Goal: Task Accomplishment & Management: Manage account settings

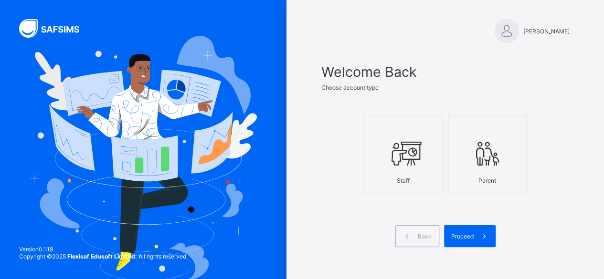
click at [409, 161] on icon at bounding box center [403, 153] width 33 height 29
click at [453, 231] on div "Proceed" at bounding box center [470, 236] width 52 height 22
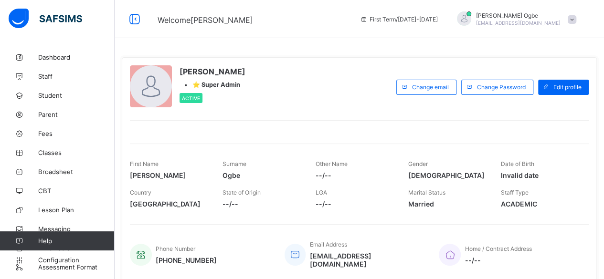
scroll to position [193, 0]
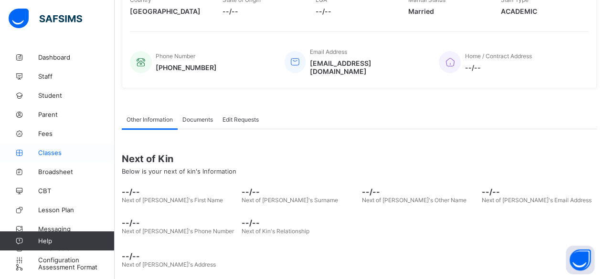
click at [51, 155] on span "Classes" at bounding box center [76, 153] width 76 height 8
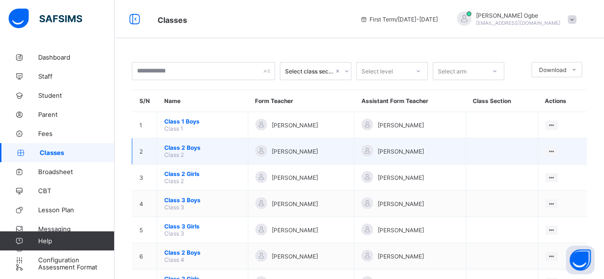
click at [185, 150] on td "Class 2 Boys Class 2" at bounding box center [202, 151] width 91 height 26
click at [185, 147] on span "Class 2 Boys" at bounding box center [202, 147] width 76 height 7
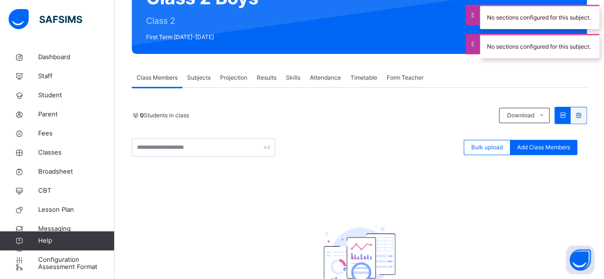
scroll to position [115, 0]
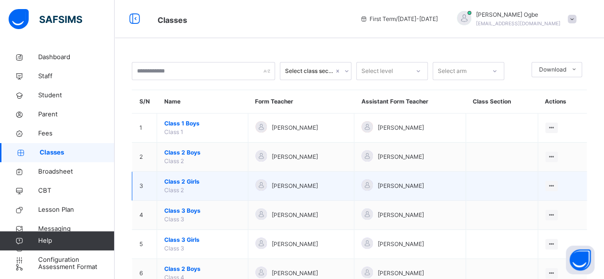
click at [188, 181] on span "Class 2 Girls" at bounding box center [202, 182] width 76 height 9
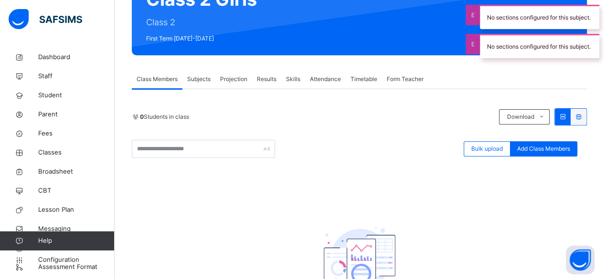
scroll to position [110, 0]
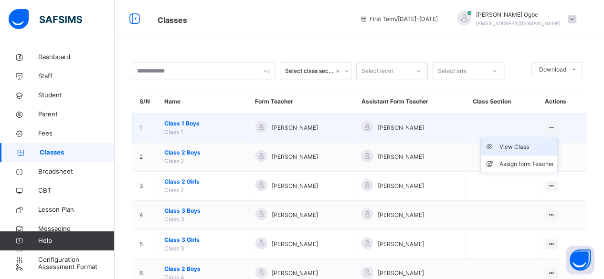
click at [544, 145] on div "View Class" at bounding box center [526, 147] width 54 height 10
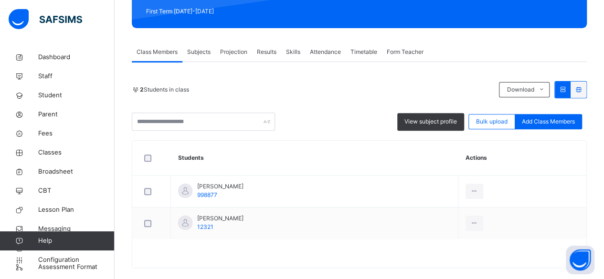
scroll to position [137, 0]
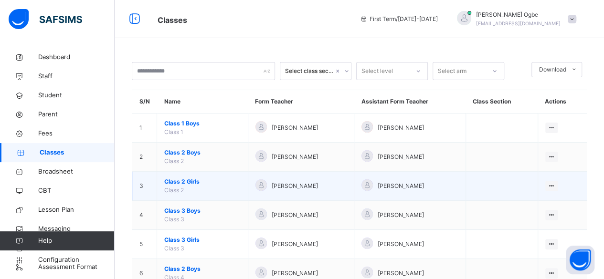
click at [189, 180] on span "Class 2 Girls" at bounding box center [202, 182] width 76 height 9
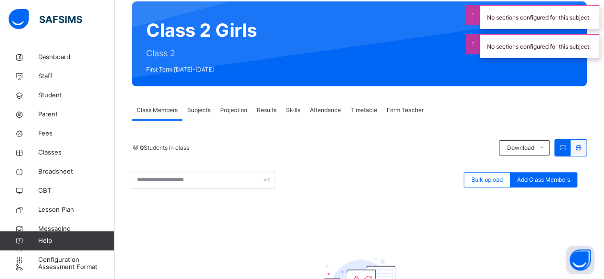
scroll to position [192, 0]
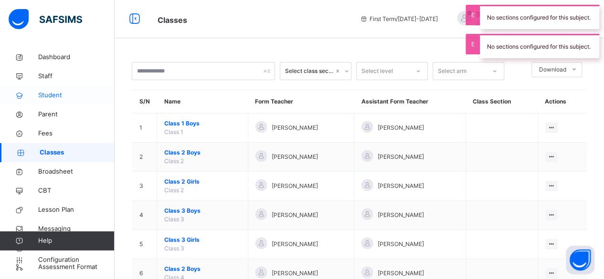
click at [44, 101] on link "Student" at bounding box center [57, 95] width 115 height 19
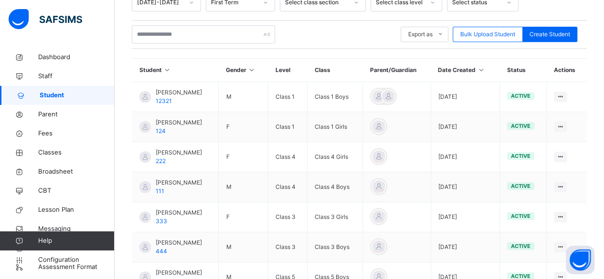
scroll to position [254, 0]
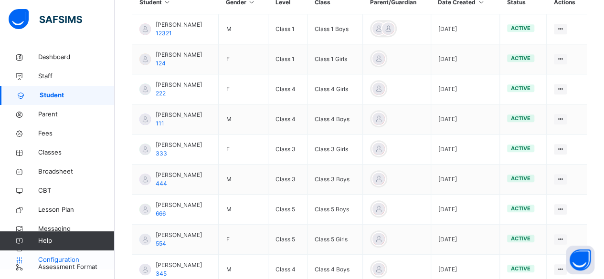
click at [52, 262] on span "Configuration" at bounding box center [76, 260] width 76 height 10
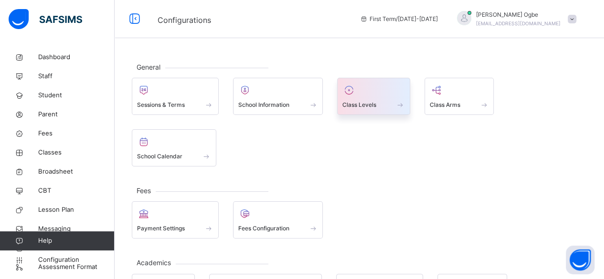
click at [361, 101] on span "Class Levels" at bounding box center [359, 105] width 34 height 9
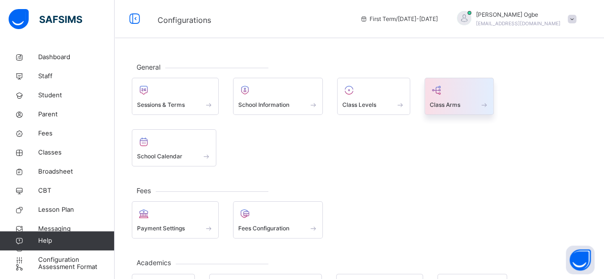
click at [452, 102] on span "Class Arms" at bounding box center [445, 105] width 31 height 9
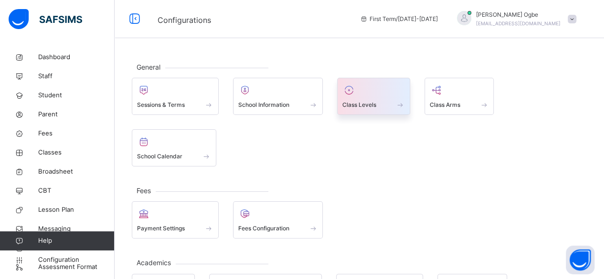
click at [373, 101] on span "Class Levels" at bounding box center [359, 105] width 34 height 9
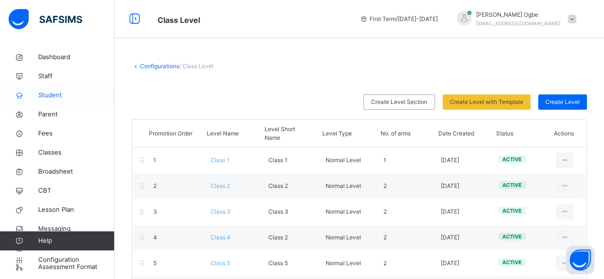
click at [68, 95] on span "Student" at bounding box center [76, 96] width 76 height 10
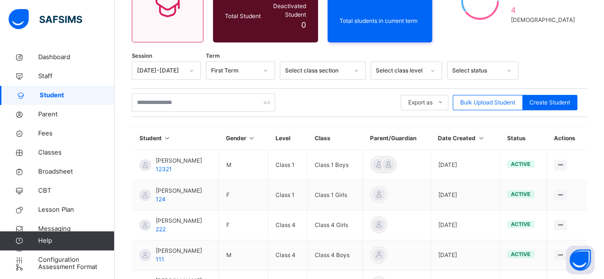
scroll to position [118, 0]
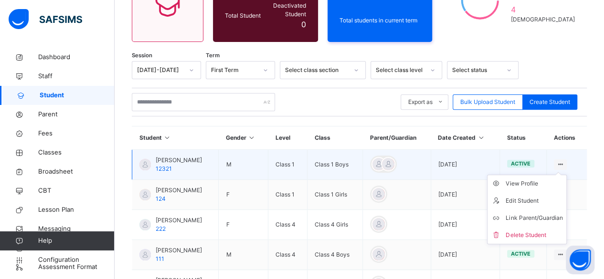
click at [564, 175] on ul "View Profile Edit Student Link Parent/Guardian Delete Student" at bounding box center [527, 210] width 80 height 70
click at [534, 196] on div "Edit Student" at bounding box center [533, 201] width 57 height 10
select select "**"
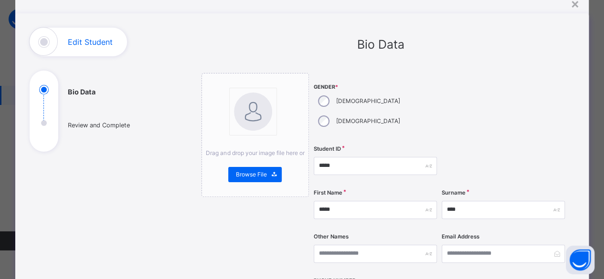
scroll to position [38, 0]
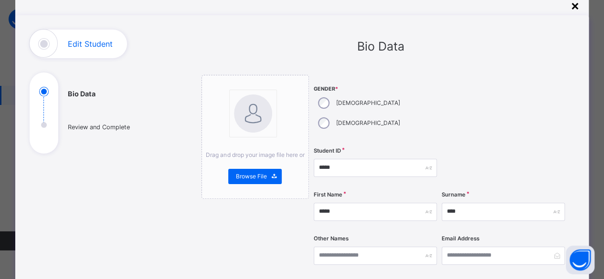
click at [576, 11] on div "×" at bounding box center [574, 5] width 9 height 20
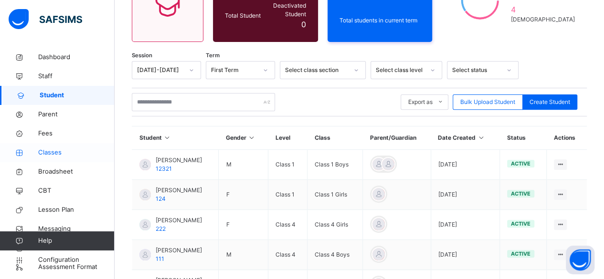
click at [56, 153] on span "Classes" at bounding box center [76, 153] width 76 height 10
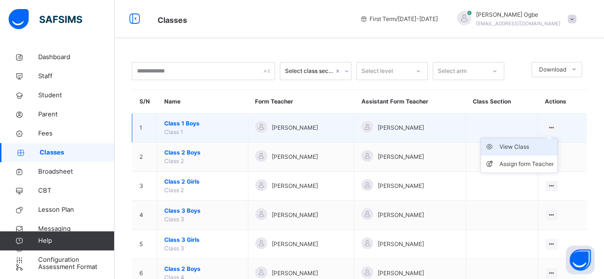
click at [539, 150] on div "View Class" at bounding box center [526, 147] width 54 height 10
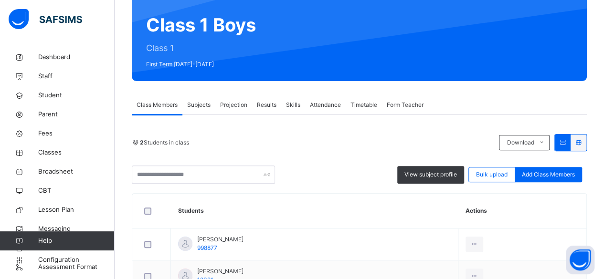
scroll to position [148, 0]
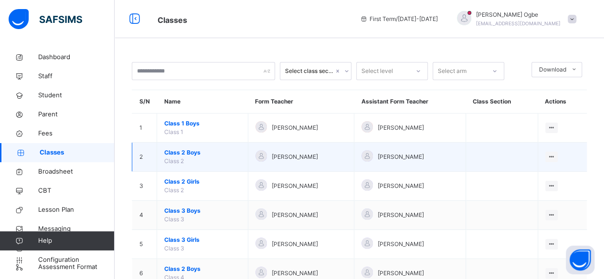
click at [210, 157] on td "Class 2 Boys Class 2" at bounding box center [202, 157] width 91 height 29
click at [182, 153] on span "Class 2 Boys" at bounding box center [202, 152] width 76 height 9
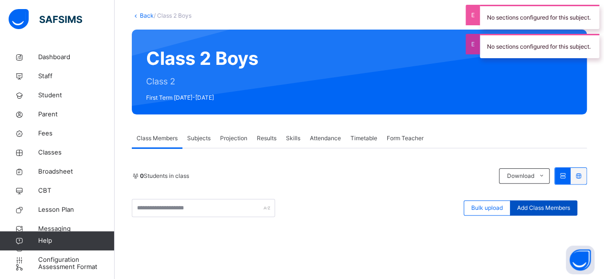
scroll to position [52, 0]
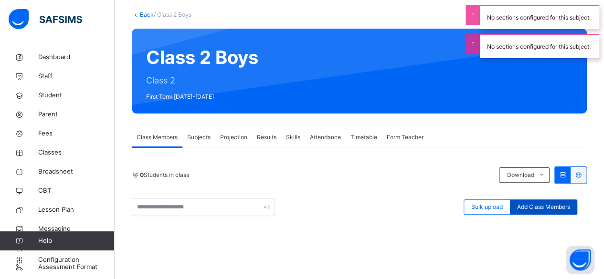
click at [543, 210] on span "Add Class Members" at bounding box center [543, 207] width 53 height 9
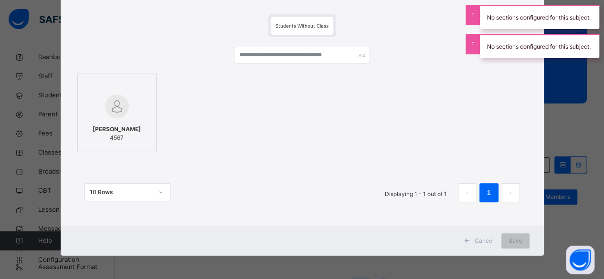
scroll to position [63, 0]
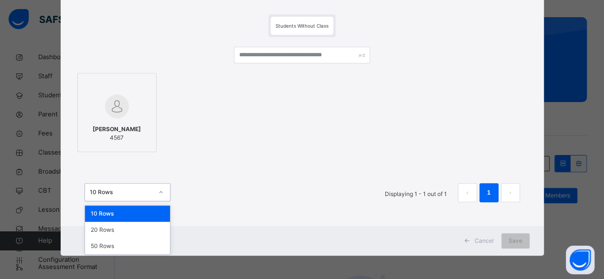
click at [137, 195] on div "10 Rows" at bounding box center [121, 192] width 63 height 9
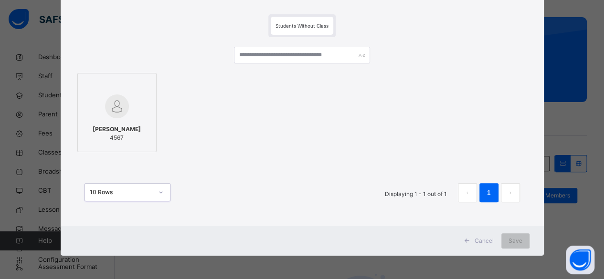
click at [137, 194] on div "10 Rows" at bounding box center [121, 192] width 63 height 9
click at [280, 24] on span "Students Without Class" at bounding box center [301, 26] width 53 height 6
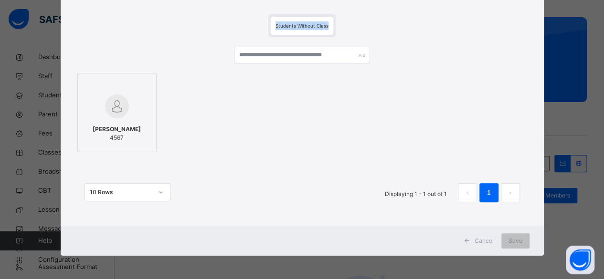
click at [280, 24] on span "Students Without Class" at bounding box center [301, 26] width 53 height 6
click at [128, 118] on div at bounding box center [117, 107] width 69 height 28
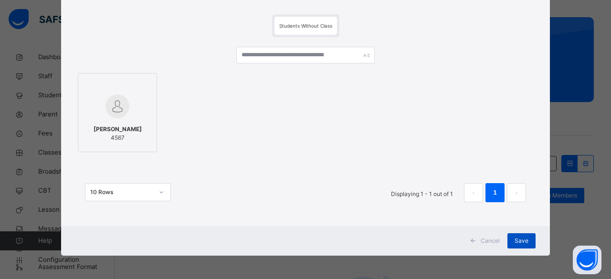
click at [530, 243] on div "Save" at bounding box center [521, 240] width 28 height 15
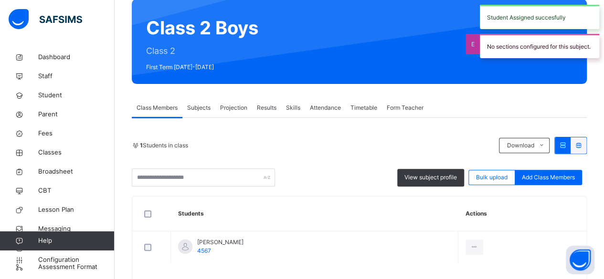
scroll to position [82, 0]
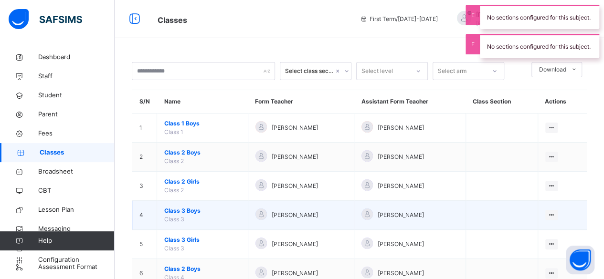
click at [196, 211] on span "Class 3 Boys" at bounding box center [202, 211] width 76 height 9
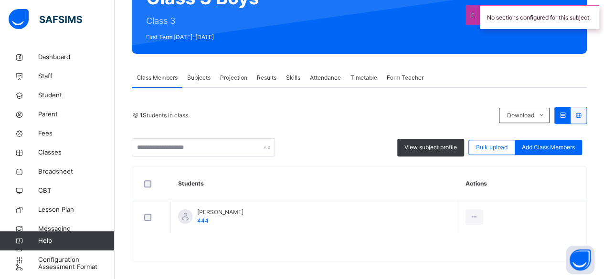
scroll to position [112, 0]
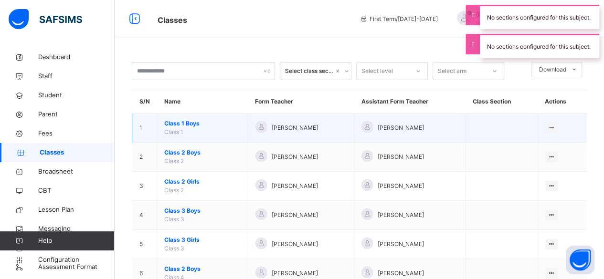
click at [178, 122] on span "Class 1 Boys" at bounding box center [202, 123] width 76 height 9
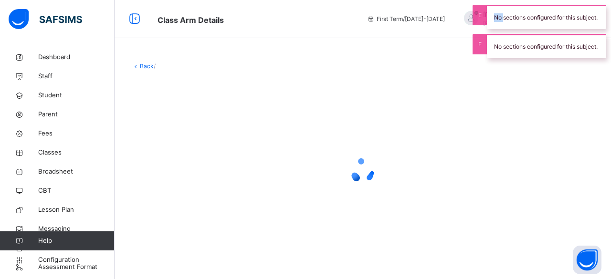
click at [178, 122] on div at bounding box center [363, 170] width 462 height 181
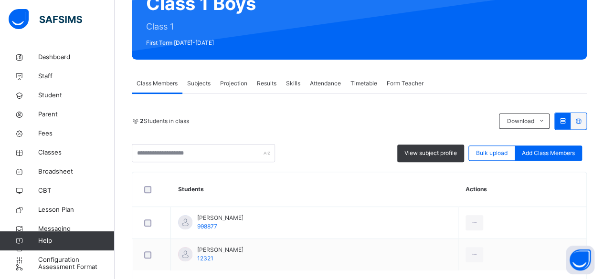
scroll to position [104, 0]
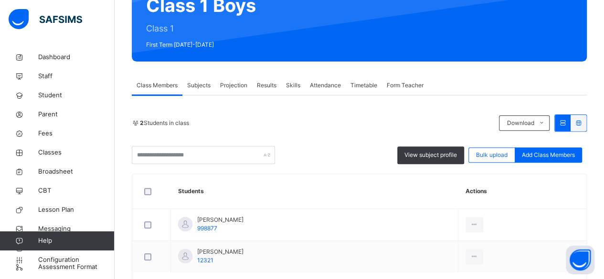
click at [199, 87] on span "Subjects" at bounding box center [198, 85] width 23 height 9
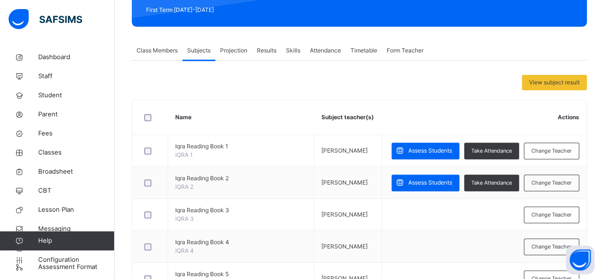
scroll to position [139, 0]
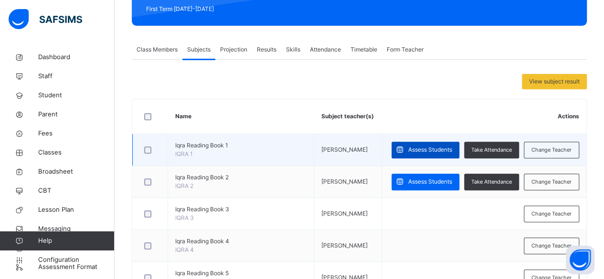
click at [430, 147] on span "Assess Students" at bounding box center [430, 150] width 44 height 9
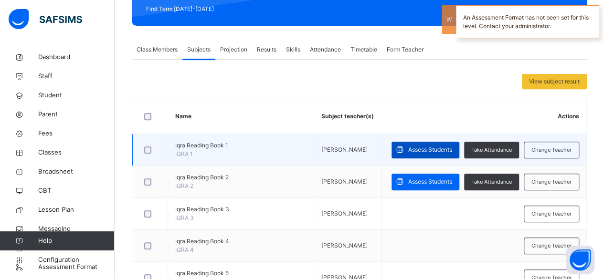
click at [430, 147] on span "Assess Students" at bounding box center [430, 150] width 44 height 9
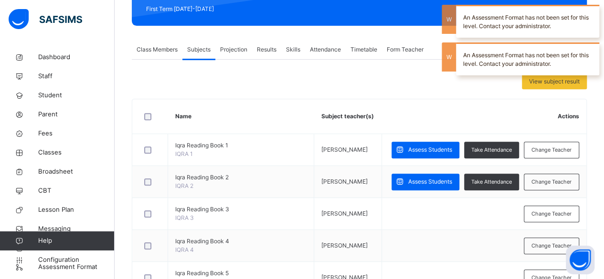
click at [228, 51] on span "Projection" at bounding box center [233, 49] width 27 height 9
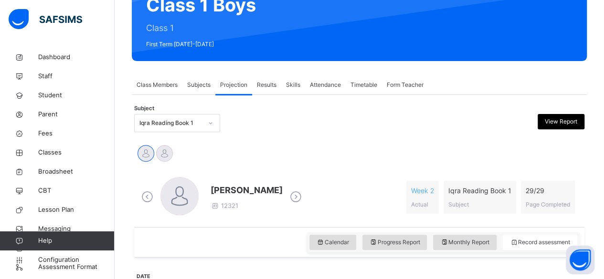
scroll to position [104, 0]
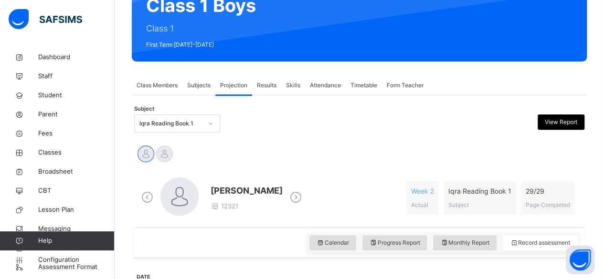
click at [268, 85] on span "Results" at bounding box center [267, 85] width 20 height 9
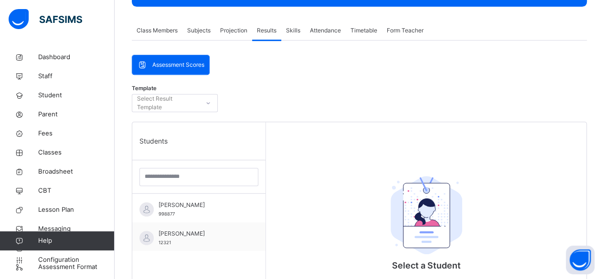
scroll to position [159, 0]
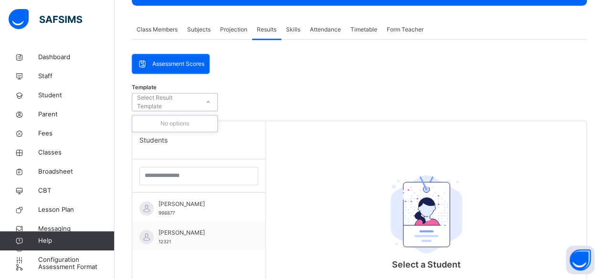
click at [208, 100] on icon at bounding box center [208, 102] width 6 height 10
click at [185, 54] on div "Assessment Scores" at bounding box center [170, 63] width 77 height 19
click at [187, 59] on div "Assessment Scores" at bounding box center [170, 63] width 77 height 19
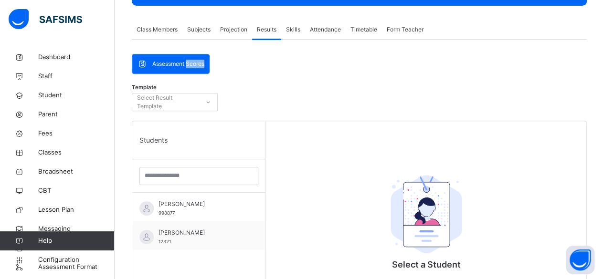
click at [187, 59] on div "Assessment Scores" at bounding box center [170, 63] width 77 height 19
click at [190, 84] on div "Template Select Result Template Students [PERSON_NAME] 998877 [PERSON_NAME] 123…" at bounding box center [359, 245] width 455 height 322
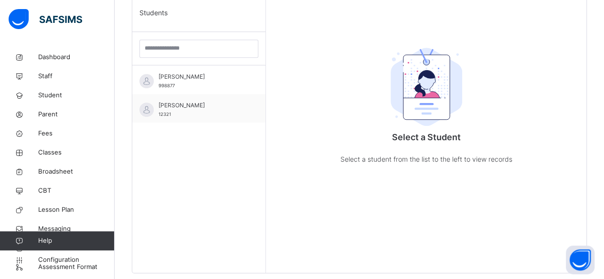
scroll to position [286, 0]
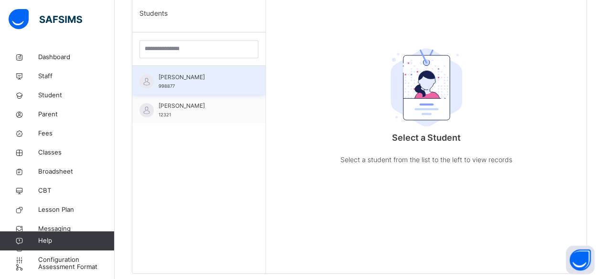
click at [187, 88] on div "[PERSON_NAME] 998877" at bounding box center [200, 81] width 85 height 17
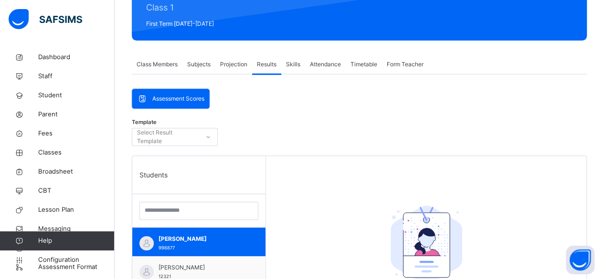
scroll to position [124, 0]
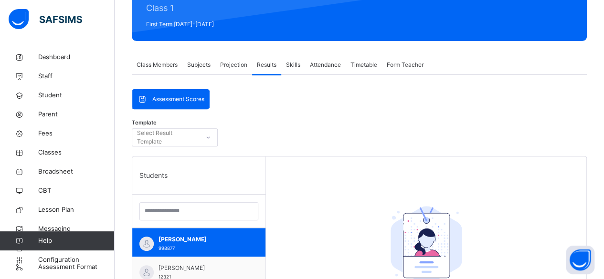
click at [303, 63] on div "Skills" at bounding box center [293, 64] width 24 height 19
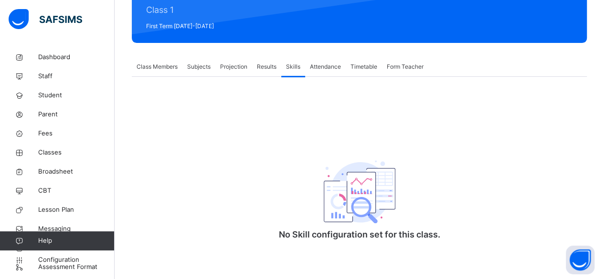
click at [332, 71] on div "Attendance" at bounding box center [325, 66] width 41 height 19
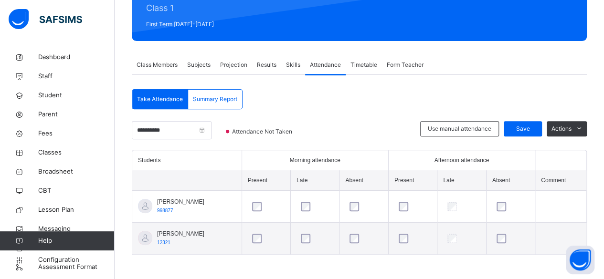
scroll to position [125, 0]
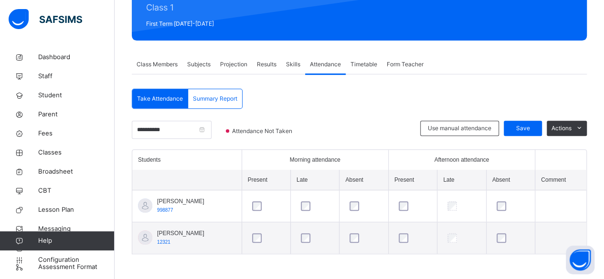
click at [367, 61] on span "Timetable" at bounding box center [363, 64] width 27 height 9
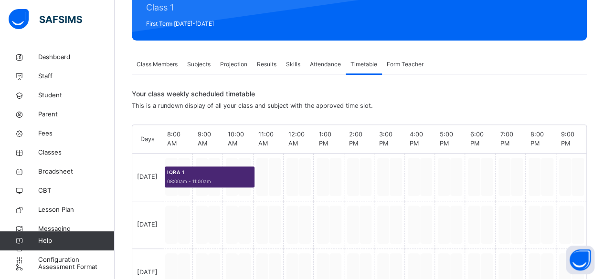
click at [415, 59] on div "Form Teacher" at bounding box center [405, 64] width 46 height 19
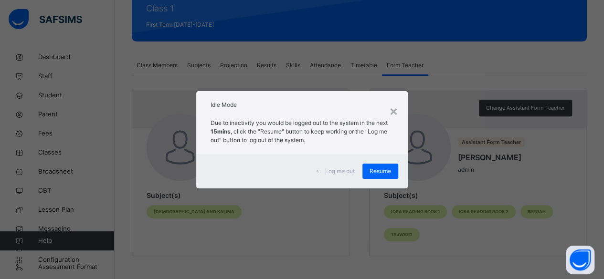
click at [376, 182] on div "Log me out Resume" at bounding box center [301, 171] width 211 height 34
click at [381, 172] on span "Resume" at bounding box center [379, 171] width 21 height 9
click at [390, 169] on span "Resume" at bounding box center [379, 171] width 21 height 9
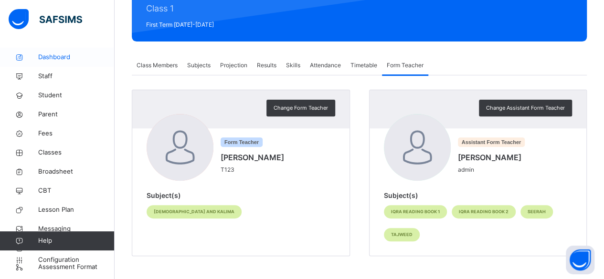
click at [46, 59] on span "Dashboard" at bounding box center [76, 57] width 76 height 10
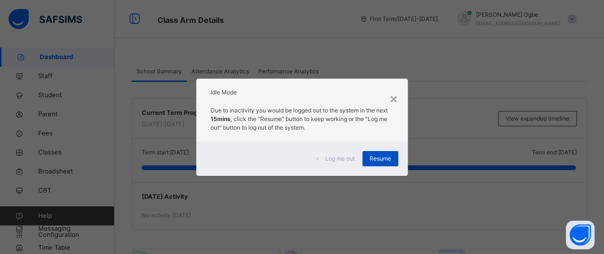
click at [380, 158] on span "Resume" at bounding box center [379, 159] width 21 height 9
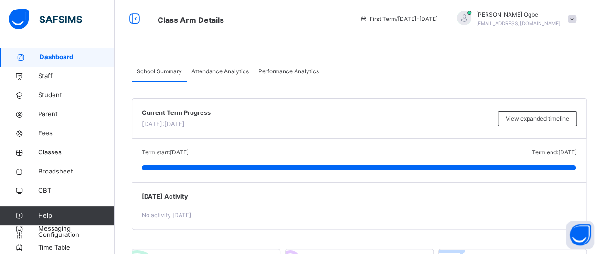
scroll to position [22, 0]
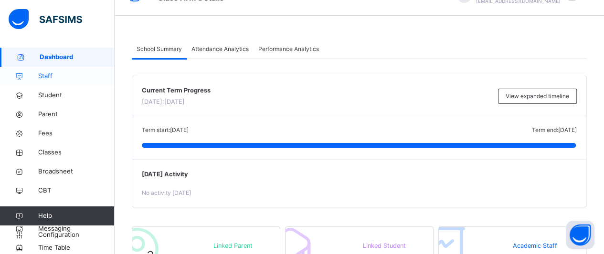
click at [80, 72] on span "Staff" at bounding box center [76, 77] width 76 height 10
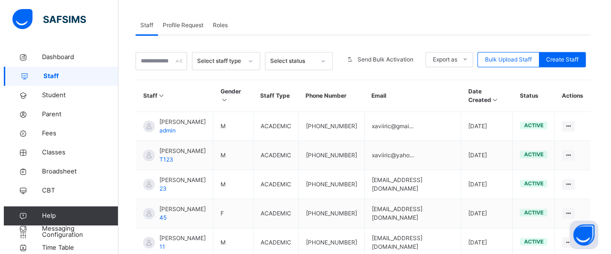
scroll to position [191, 0]
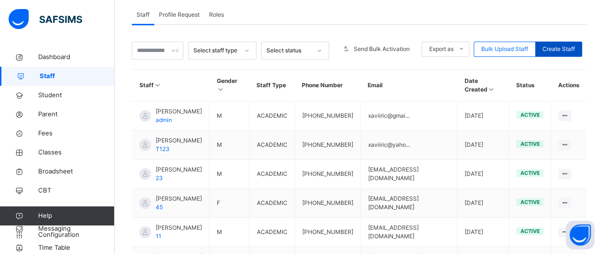
click at [569, 45] on span "Create Staff" at bounding box center [558, 49] width 32 height 9
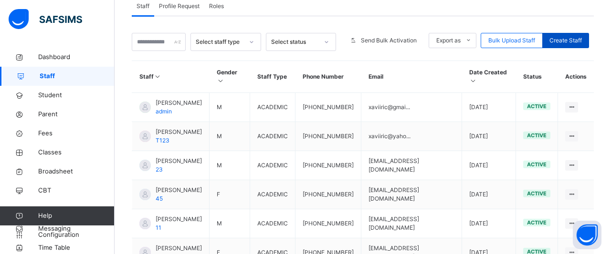
select select "**"
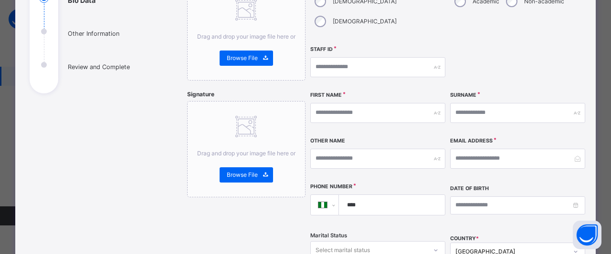
scroll to position [0, 0]
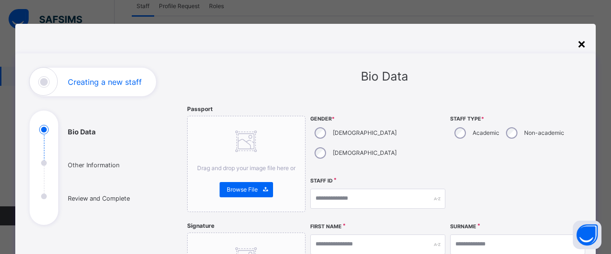
click at [583, 42] on div "×" at bounding box center [581, 43] width 9 height 20
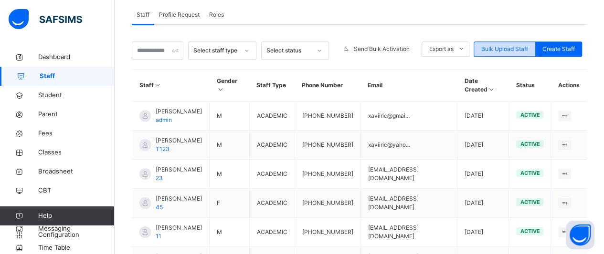
click at [521, 45] on span "Bulk Upload Staff" at bounding box center [504, 49] width 47 height 9
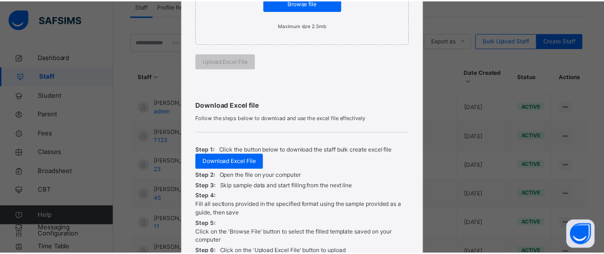
scroll to position [319, 0]
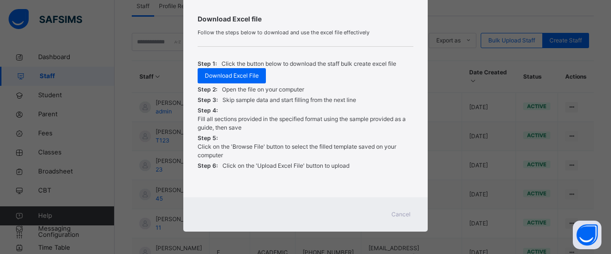
click at [401, 211] on span "Cancel" at bounding box center [400, 214] width 19 height 9
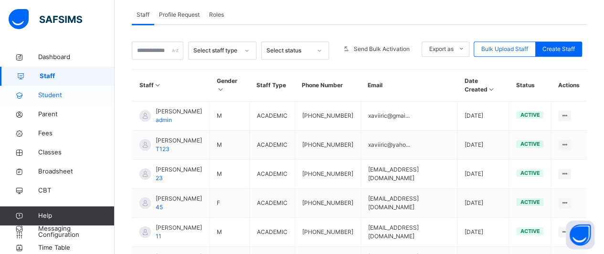
click at [75, 96] on span "Student" at bounding box center [76, 96] width 76 height 10
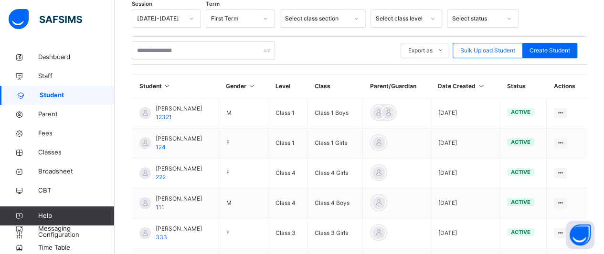
scroll to position [191, 0]
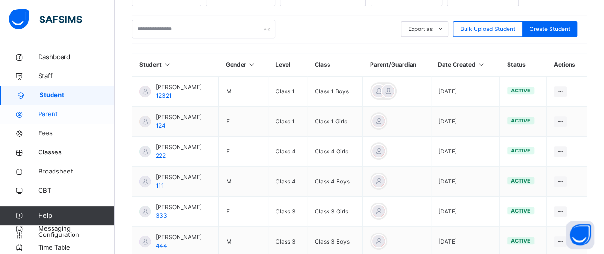
click at [90, 119] on link "Parent" at bounding box center [57, 114] width 115 height 19
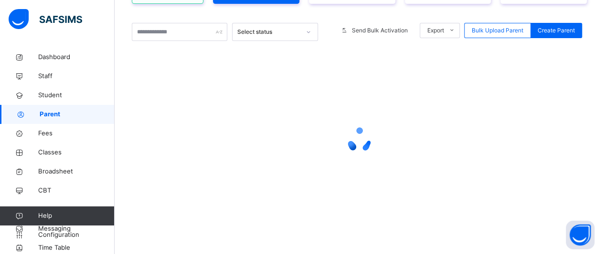
scroll to position [146, 0]
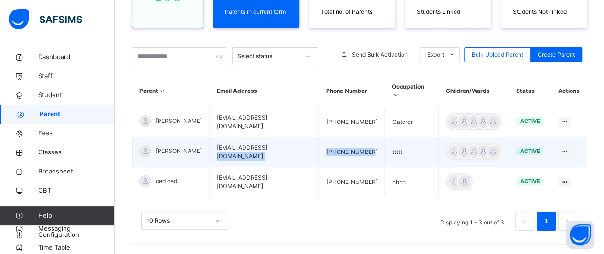
drag, startPoint x: 358, startPoint y: 141, endPoint x: 270, endPoint y: 136, distance: 88.4
click at [270, 137] on tr "[PERSON_NAME] [EMAIL_ADDRESS][DOMAIN_NAME] [PHONE_NUMBER] ttttt active Edit Par…" at bounding box center [359, 152] width 455 height 30
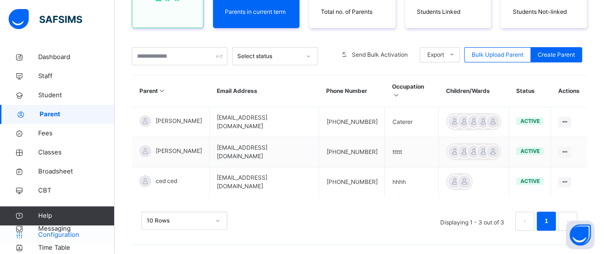
click at [57, 239] on span "Configuration" at bounding box center [76, 236] width 76 height 10
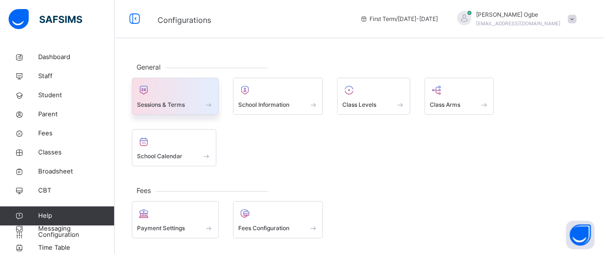
click at [178, 104] on span "Sessions & Terms" at bounding box center [161, 105] width 48 height 9
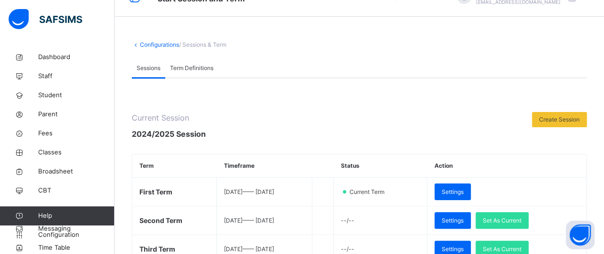
scroll to position [17, 0]
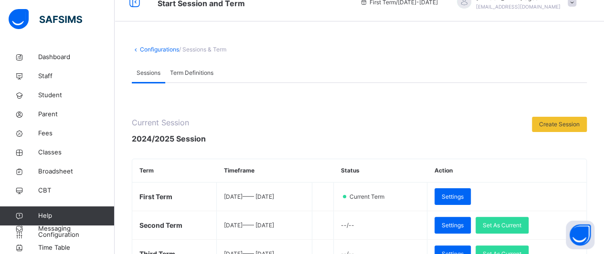
click at [151, 52] on link "Configurations" at bounding box center [159, 49] width 39 height 7
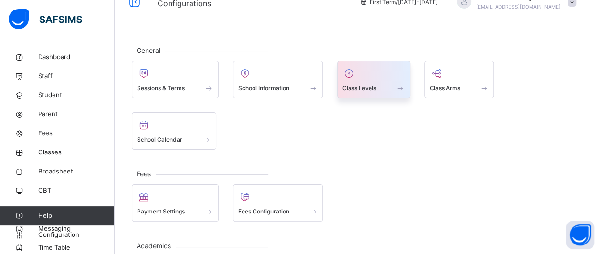
click at [350, 95] on div "Class Levels" at bounding box center [373, 79] width 73 height 37
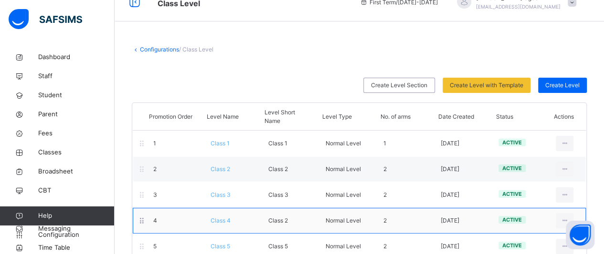
scroll to position [28, 0]
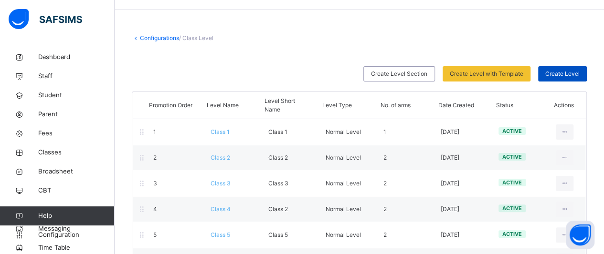
click at [578, 78] on div "Create Level" at bounding box center [562, 73] width 49 height 15
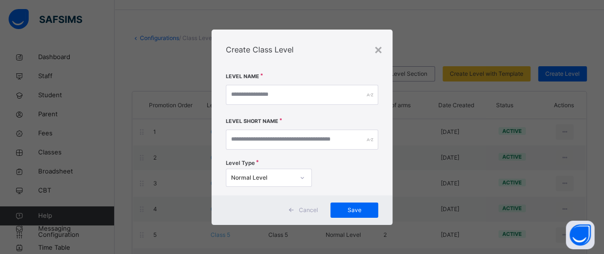
click at [294, 181] on div at bounding box center [302, 177] width 16 height 15
click at [333, 179] on div "Level Type Normal Level" at bounding box center [302, 174] width 153 height 32
click at [380, 48] on div "×" at bounding box center [378, 49] width 9 height 20
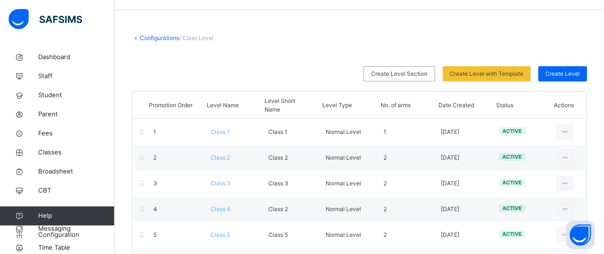
scroll to position [0, 0]
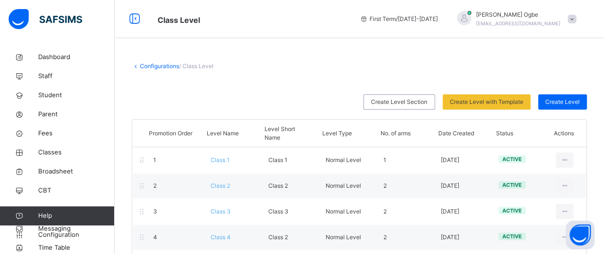
click at [157, 72] on div "Configurations / Class Level Create Level Section Create Level with Template Se…" at bounding box center [359, 237] width 489 height 378
click at [158, 67] on link "Configurations" at bounding box center [159, 66] width 39 height 7
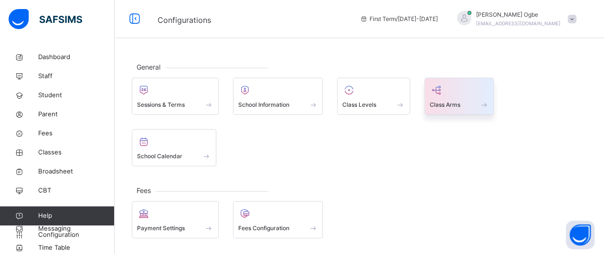
click at [462, 100] on div "Class Arms" at bounding box center [459, 105] width 59 height 10
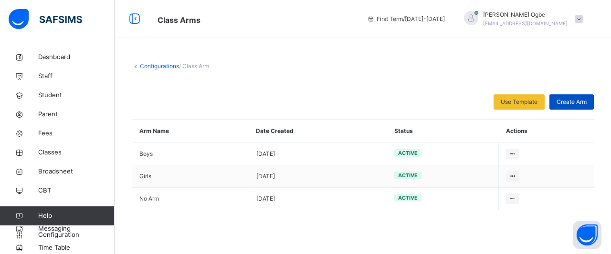
click at [563, 105] on span "Create Arm" at bounding box center [571, 102] width 30 height 9
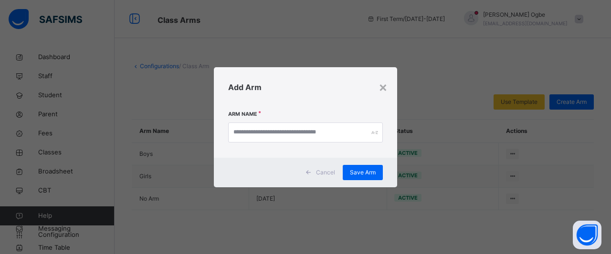
click at [325, 170] on span "Cancel" at bounding box center [325, 172] width 19 height 9
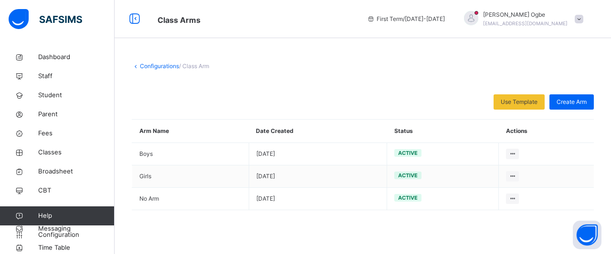
click at [152, 63] on link "Configurations" at bounding box center [159, 66] width 39 height 7
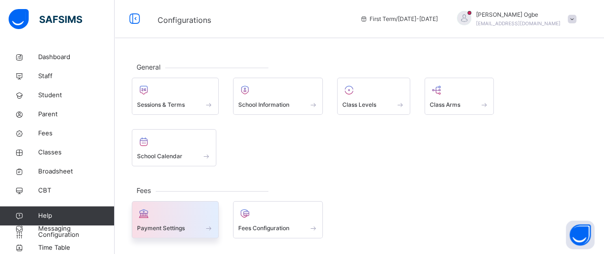
click at [187, 223] on div "Payment Settings" at bounding box center [175, 228] width 76 height 10
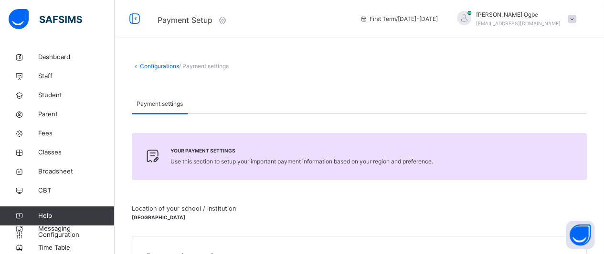
click at [167, 67] on div "Configurations / Payment settings" at bounding box center [359, 66] width 455 height 9
click at [167, 67] on link "Configurations" at bounding box center [159, 66] width 39 height 7
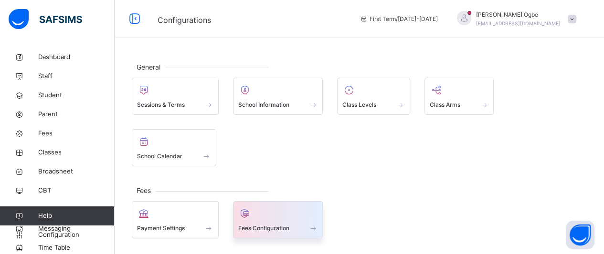
click at [253, 223] on div "Fees Configuration" at bounding box center [278, 228] width 80 height 10
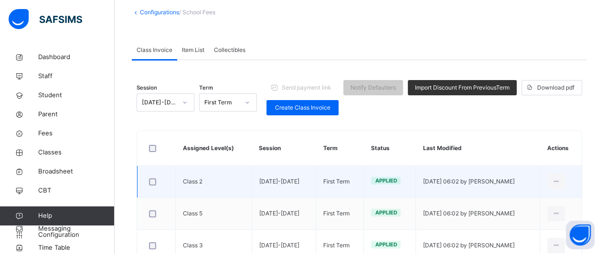
scroll to position [55, 0]
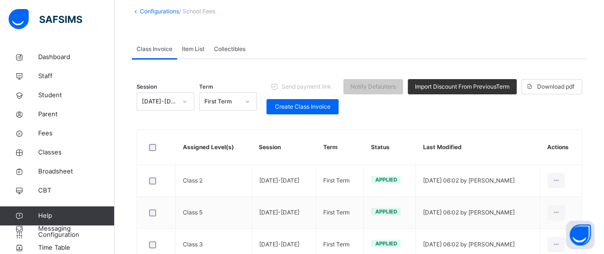
click at [188, 51] on span "Item List" at bounding box center [193, 49] width 22 height 9
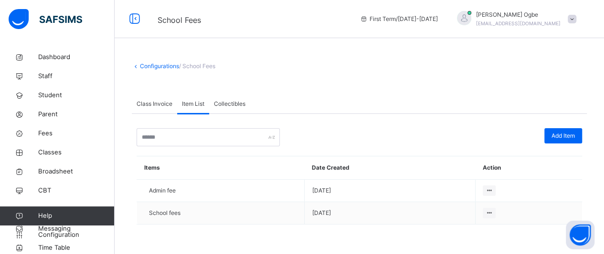
scroll to position [0, 0]
click at [567, 139] on span "Add Item" at bounding box center [569, 136] width 23 height 9
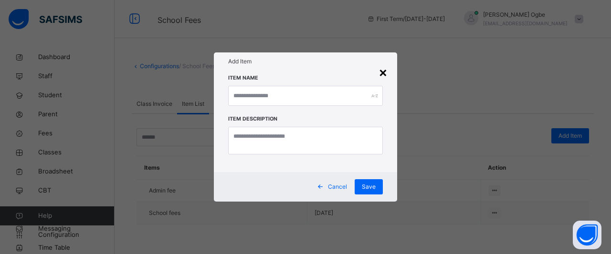
click at [382, 72] on div "×" at bounding box center [382, 72] width 9 height 20
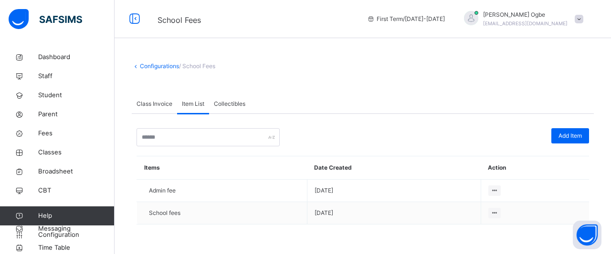
click at [238, 105] on span "Collectibles" at bounding box center [229, 104] width 31 height 9
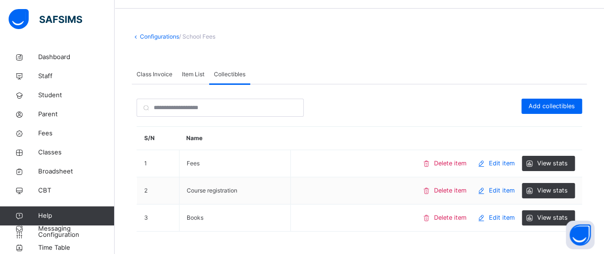
scroll to position [49, 0]
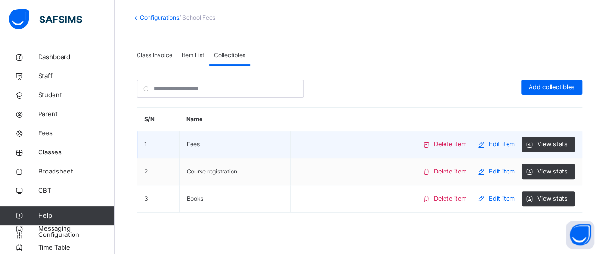
click at [513, 142] on span "Edit item" at bounding box center [502, 144] width 26 height 9
type input "****"
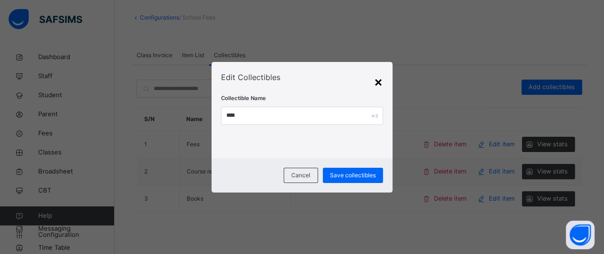
click at [378, 83] on div "×" at bounding box center [378, 82] width 9 height 20
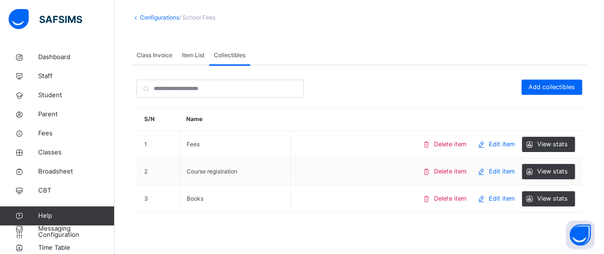
click at [146, 57] on span "Class Invoice" at bounding box center [154, 55] width 36 height 9
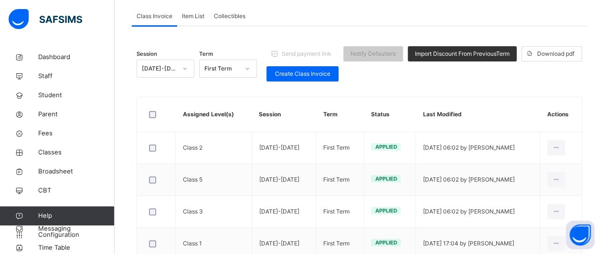
scroll to position [89, 0]
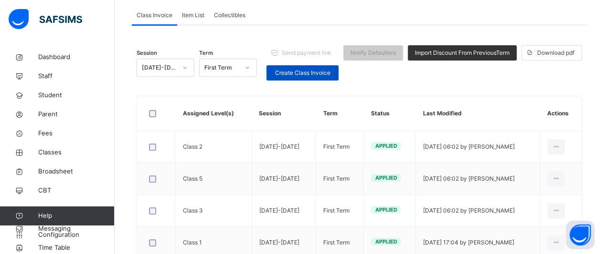
click at [285, 73] on span "Create Class Invoice" at bounding box center [302, 73] width 58 height 9
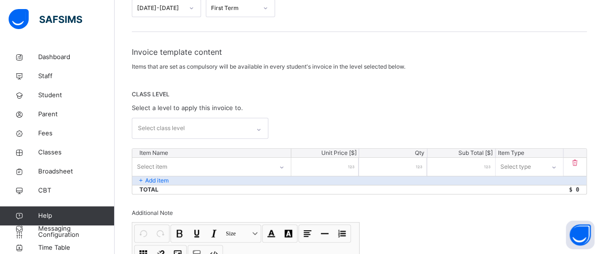
scroll to position [130, 0]
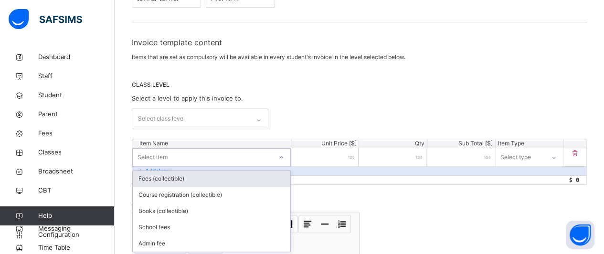
click at [219, 158] on div "Select item" at bounding box center [202, 157] width 139 height 15
click at [193, 179] on div "Fees (collectible)" at bounding box center [211, 179] width 157 height 16
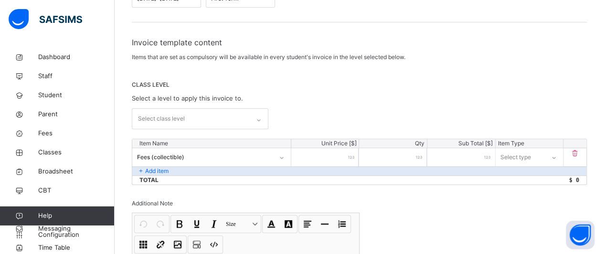
click at [351, 152] on div at bounding box center [325, 157] width 68 height 18
click at [356, 161] on input "number" at bounding box center [325, 157] width 68 height 18
click at [523, 155] on div "Select type" at bounding box center [516, 157] width 31 height 18
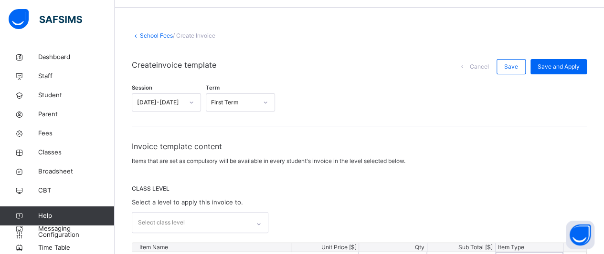
scroll to position [0, 0]
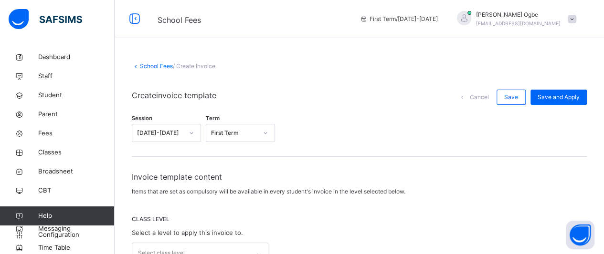
click at [157, 69] on link "School Fees" at bounding box center [156, 66] width 33 height 7
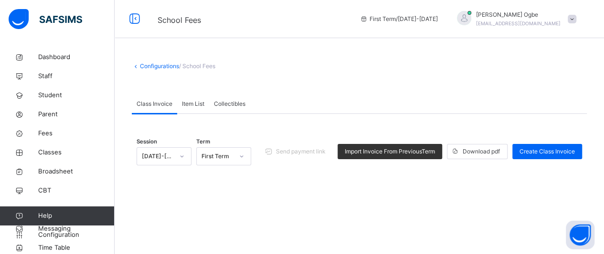
click at [157, 69] on link "Configurations" at bounding box center [159, 66] width 39 height 7
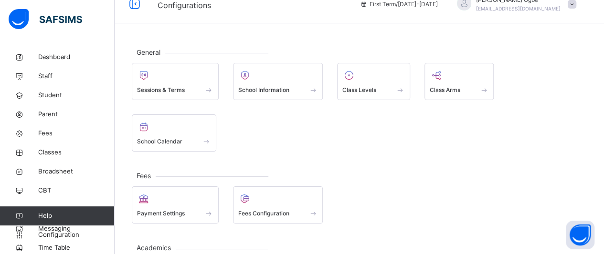
scroll to position [15, 0]
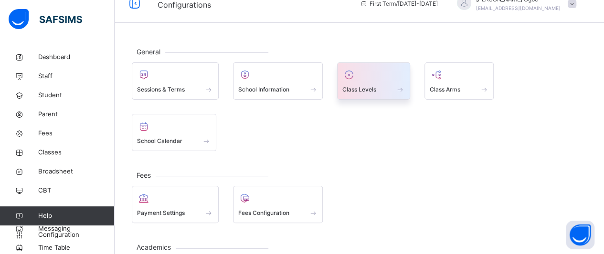
click at [372, 87] on span "Class Levels" at bounding box center [359, 89] width 34 height 9
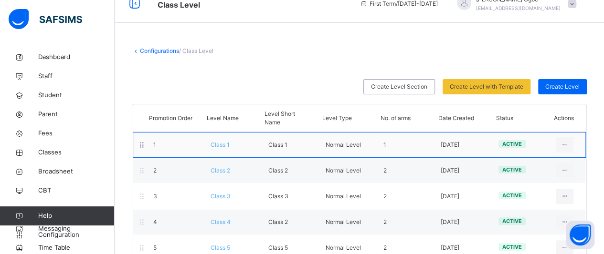
click at [226, 145] on span "Class 1" at bounding box center [219, 144] width 19 height 7
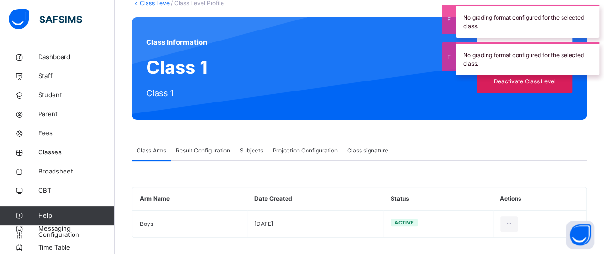
scroll to position [70, 0]
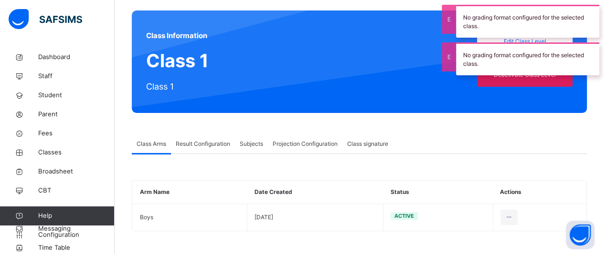
click at [295, 143] on span "Projection Configuration" at bounding box center [305, 144] width 65 height 9
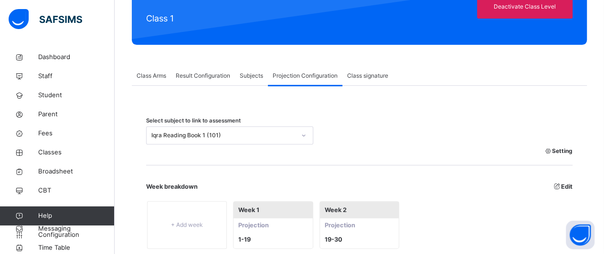
scroll to position [137, 0]
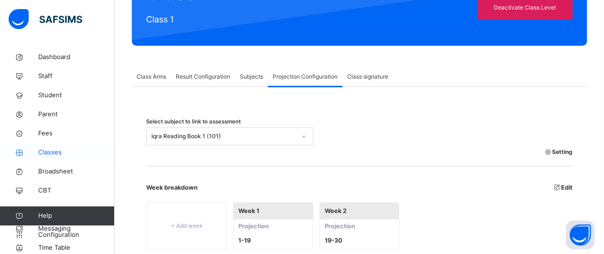
click at [35, 155] on icon at bounding box center [19, 152] width 38 height 7
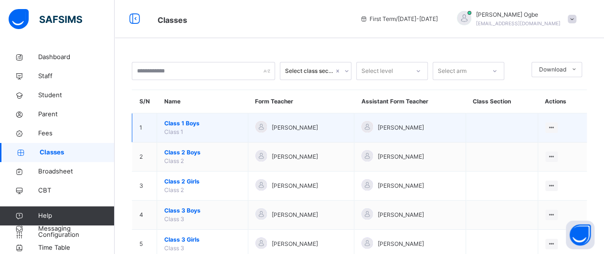
click at [180, 123] on span "Class 1 Boys" at bounding box center [202, 123] width 76 height 9
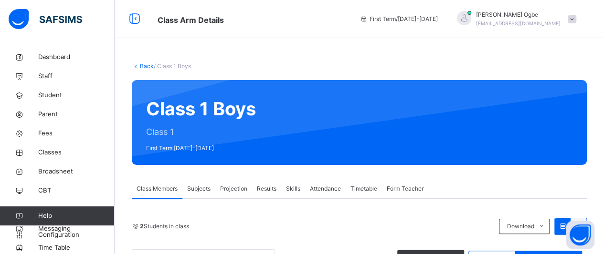
click at [240, 193] on div "Projection" at bounding box center [233, 188] width 37 height 19
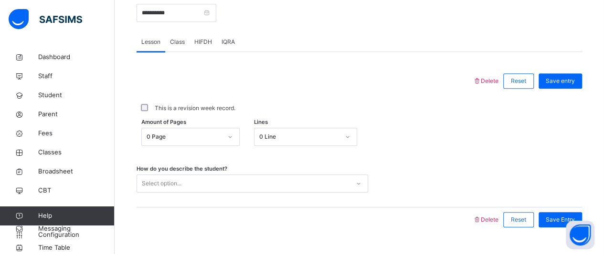
scroll to position [404, 0]
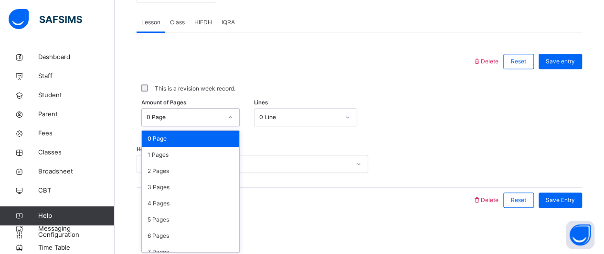
click at [191, 126] on div "option 0 Page focused, 1 of 30. 30 results available. Use Up and Down to choose…" at bounding box center [190, 117] width 98 height 18
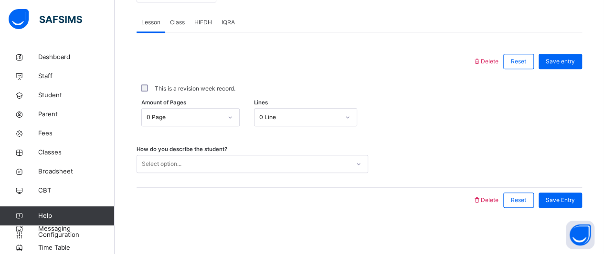
click at [288, 151] on div "How do you describe the student? Select option..." at bounding box center [358, 159] width 445 height 57
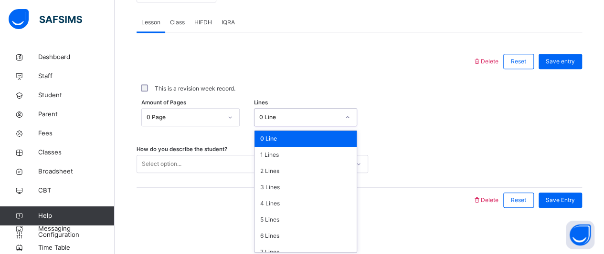
click at [289, 113] on div "0 Line" at bounding box center [299, 117] width 80 height 9
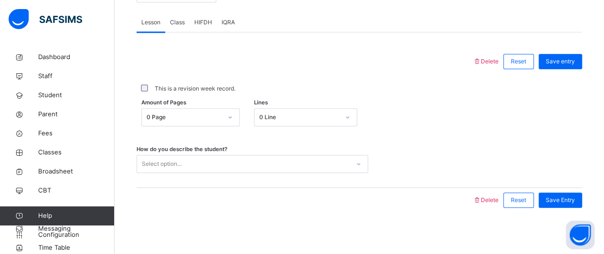
click at [299, 86] on div "This is a revision week record." at bounding box center [359, 88] width 441 height 9
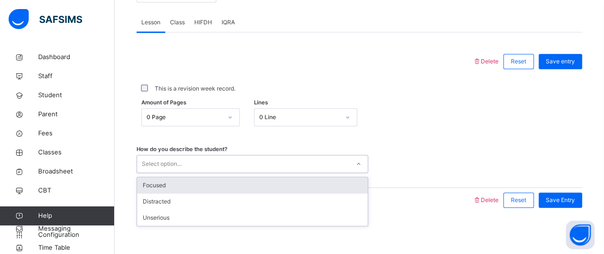
click at [311, 157] on div "Select option..." at bounding box center [243, 164] width 212 height 15
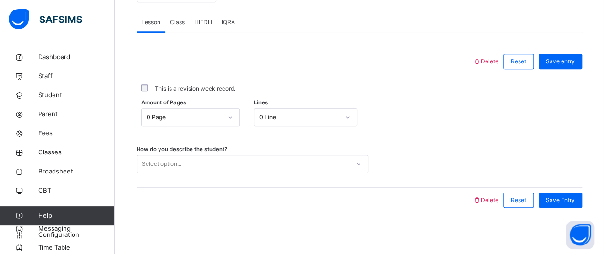
click at [178, 23] on span "Class" at bounding box center [177, 22] width 15 height 9
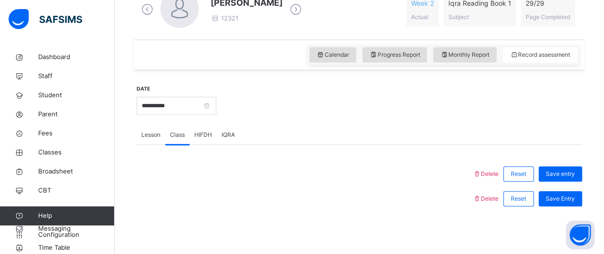
scroll to position [290, 0]
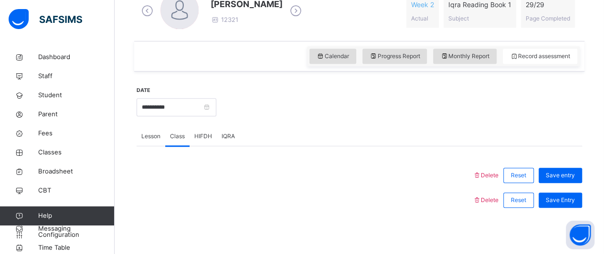
click at [206, 128] on div "HIFDH" at bounding box center [202, 136] width 27 height 19
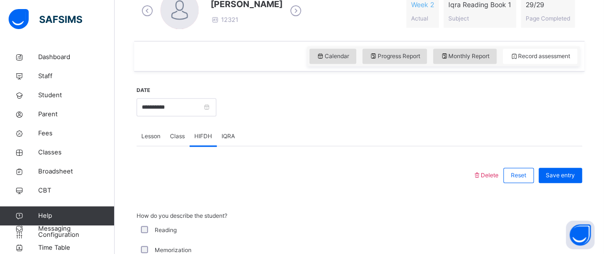
scroll to position [378, 0]
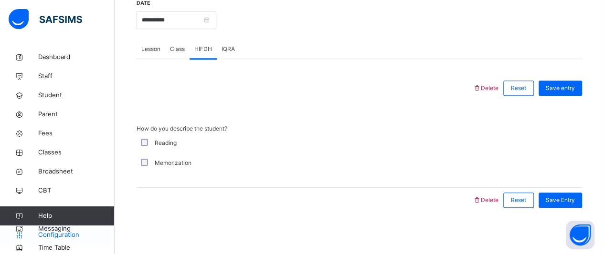
click at [63, 240] on span "Configuration" at bounding box center [76, 236] width 76 height 10
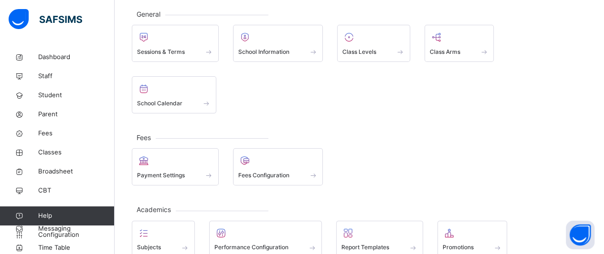
scroll to position [53, 0]
click at [175, 226] on div at bounding box center [163, 233] width 52 height 14
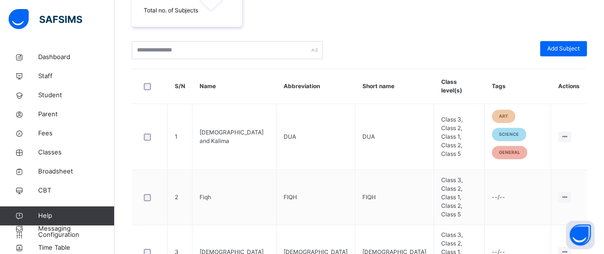
scroll to position [197, 0]
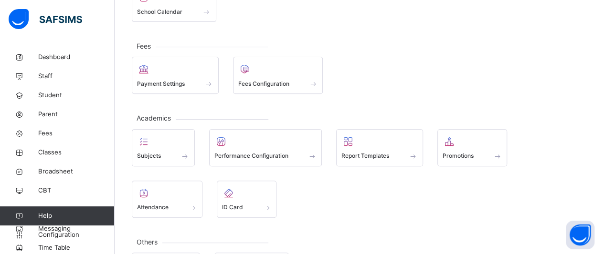
scroll to position [53, 0]
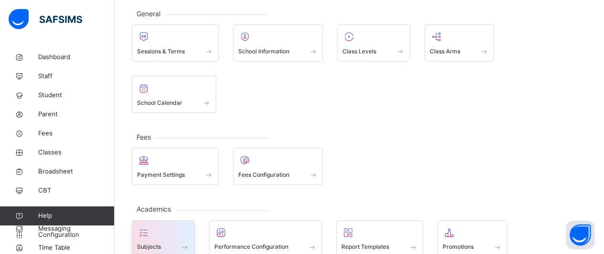
click at [172, 242] on div "Subjects" at bounding box center [163, 247] width 52 height 10
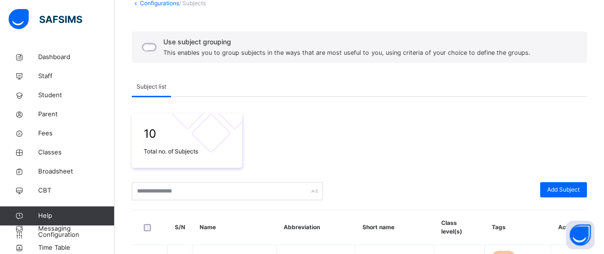
scroll to position [77, 0]
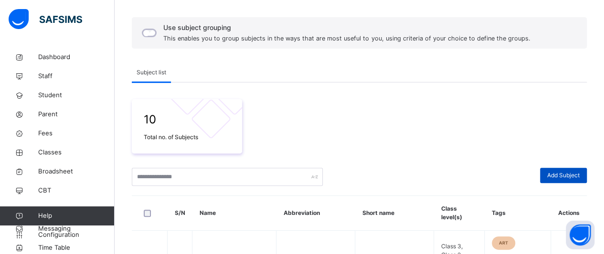
click at [579, 172] on span "Add Subject" at bounding box center [563, 175] width 32 height 9
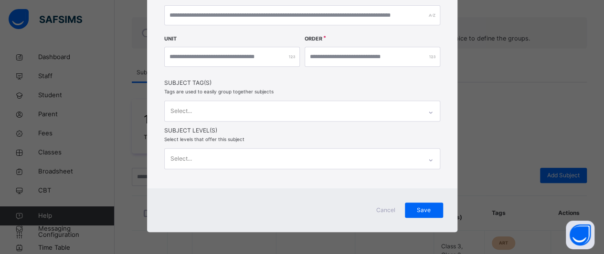
scroll to position [0, 0]
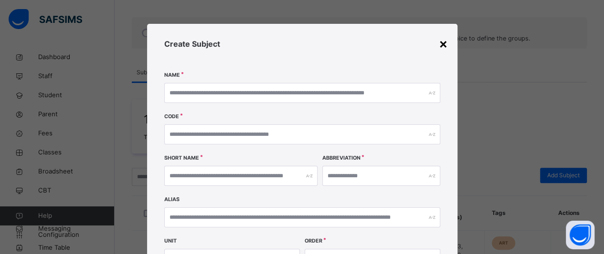
click at [439, 44] on div "×" at bounding box center [443, 43] width 9 height 20
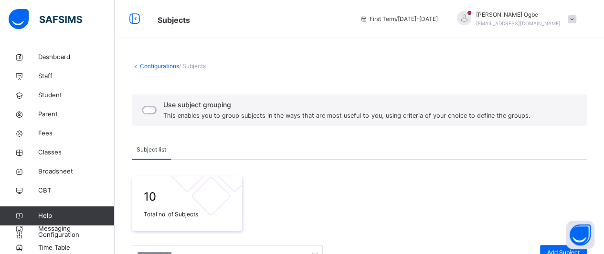
click at [157, 67] on link "Configurations" at bounding box center [159, 66] width 39 height 7
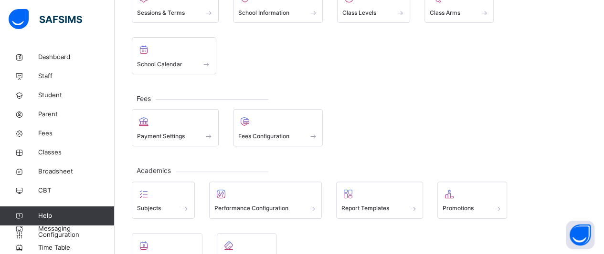
scroll to position [93, 0]
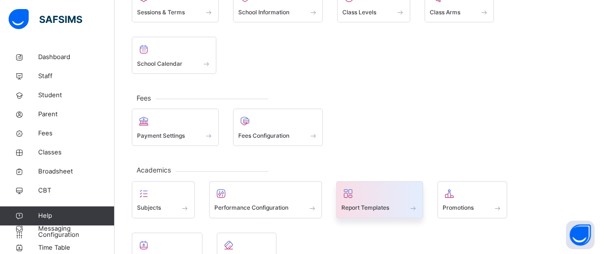
click at [393, 187] on div at bounding box center [379, 194] width 76 height 14
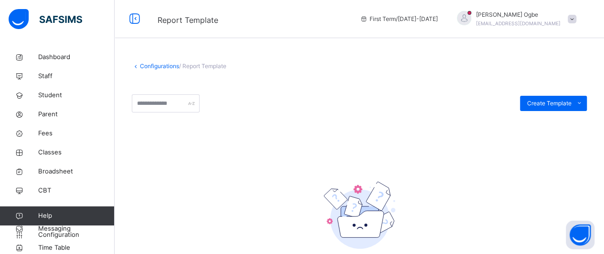
click at [166, 65] on link "Configurations" at bounding box center [159, 66] width 39 height 7
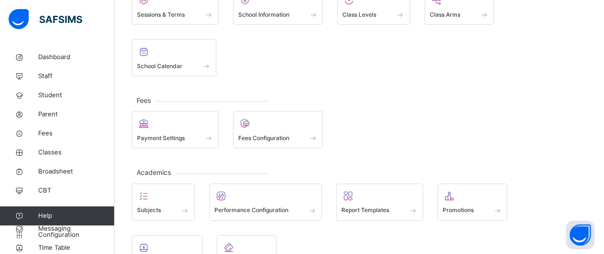
scroll to position [91, 0]
click at [222, 254] on span at bounding box center [247, 255] width 50 height 2
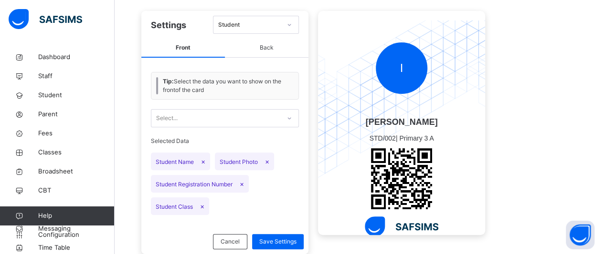
scroll to position [112, 0]
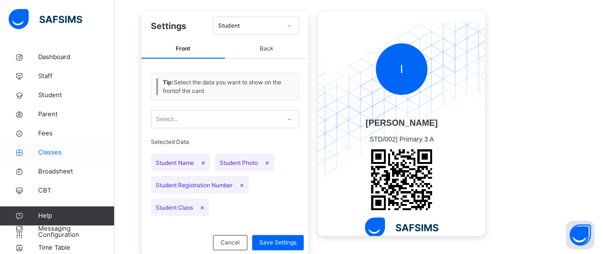
click at [52, 154] on span "Classes" at bounding box center [76, 153] width 76 height 10
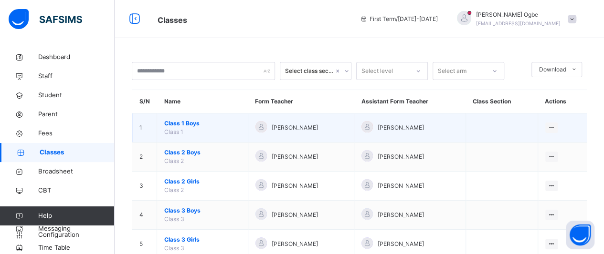
click at [177, 127] on span "Class 1 Boys" at bounding box center [202, 123] width 76 height 9
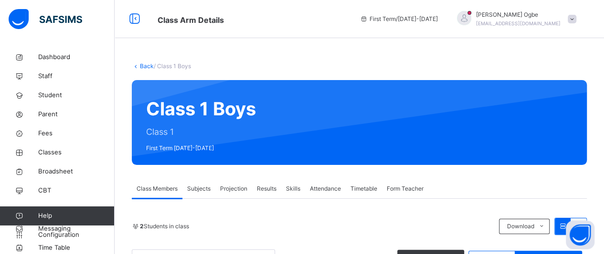
click at [342, 182] on div "Attendance" at bounding box center [325, 188] width 41 height 19
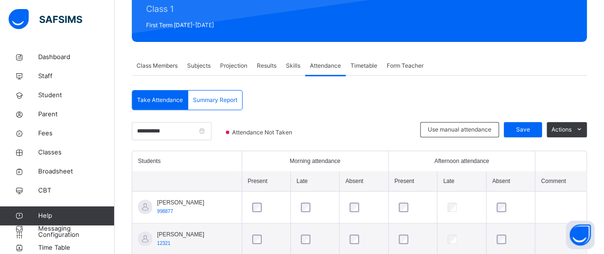
scroll to position [149, 0]
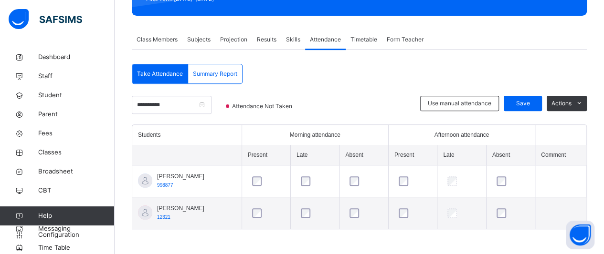
click at [563, 185] on td at bounding box center [560, 182] width 51 height 32
click at [43, 228] on link "Configuration" at bounding box center [57, 235] width 114 height 19
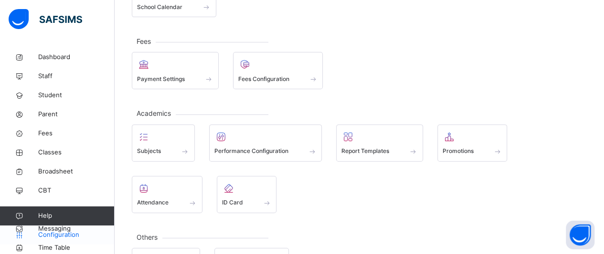
scroll to position [140, 0]
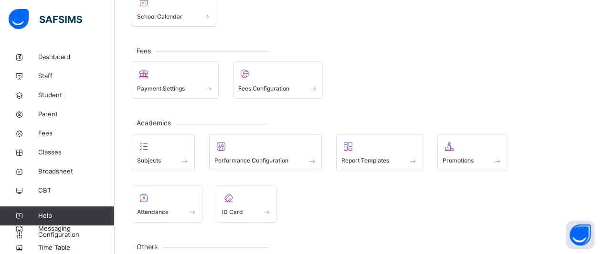
click at [45, 223] on link "Help" at bounding box center [57, 216] width 114 height 19
click at [44, 228] on link "Configuration" at bounding box center [57, 235] width 114 height 19
click at [17, 227] on link "Configuration" at bounding box center [57, 235] width 114 height 19
click at [21, 232] on icon at bounding box center [19, 235] width 38 height 7
click at [21, 231] on link "Configuration" at bounding box center [57, 235] width 114 height 19
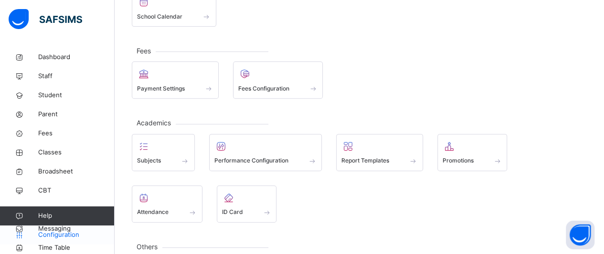
drag, startPoint x: 21, startPoint y: 231, endPoint x: 37, endPoint y: 241, distance: 19.3
click at [37, 241] on link "Configuration" at bounding box center [57, 235] width 114 height 19
click at [16, 229] on link "Configuration" at bounding box center [57, 235] width 114 height 19
click at [50, 229] on link "Configuration" at bounding box center [57, 235] width 114 height 19
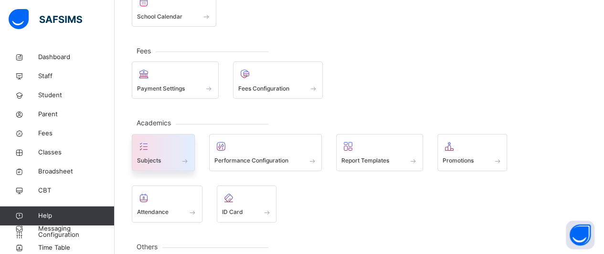
scroll to position [0, 0]
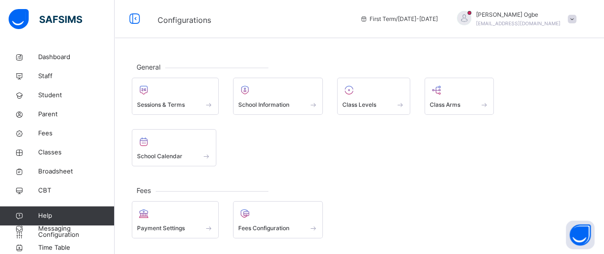
click at [574, 21] on div "[PERSON_NAME] [EMAIL_ADDRESS][DOMAIN_NAME]" at bounding box center [514, 18] width 134 height 17
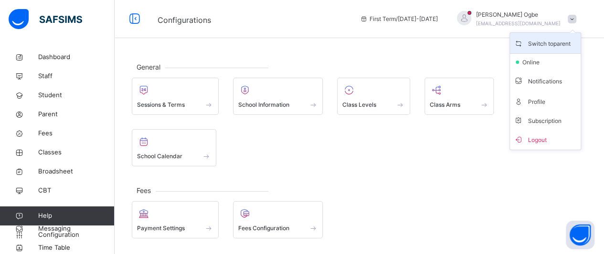
click at [566, 39] on span "Switch to parent" at bounding box center [545, 43] width 63 height 13
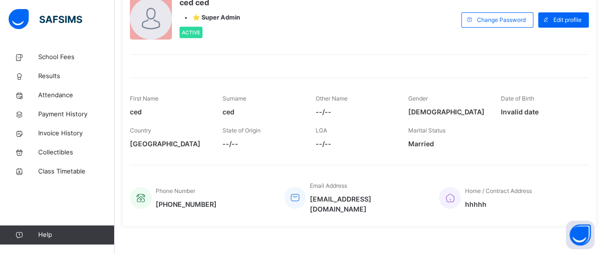
scroll to position [61, 0]
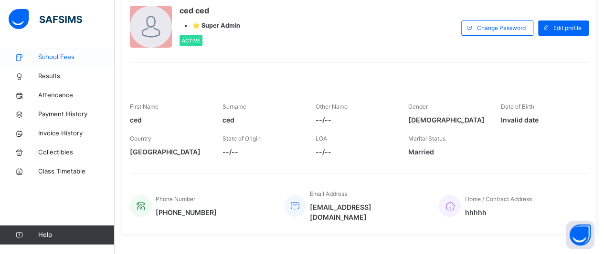
click at [69, 57] on span "School Fees" at bounding box center [76, 57] width 76 height 10
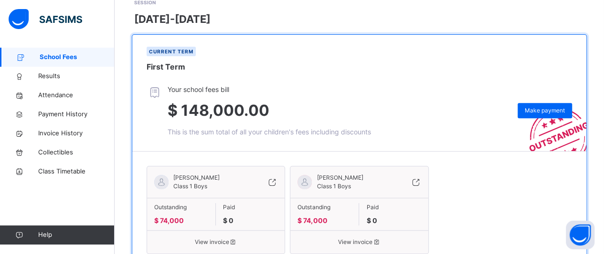
scroll to position [147, 0]
click at [48, 75] on span "Results" at bounding box center [76, 77] width 76 height 10
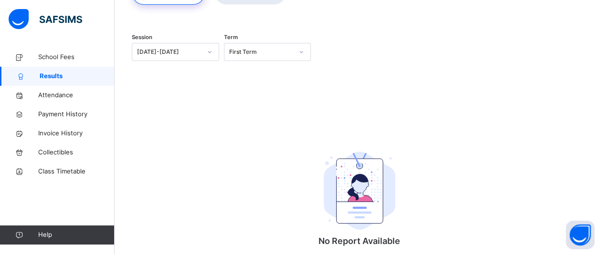
scroll to position [130, 0]
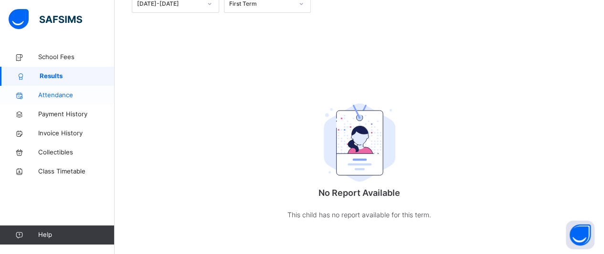
click at [71, 99] on span "Attendance" at bounding box center [76, 96] width 76 height 10
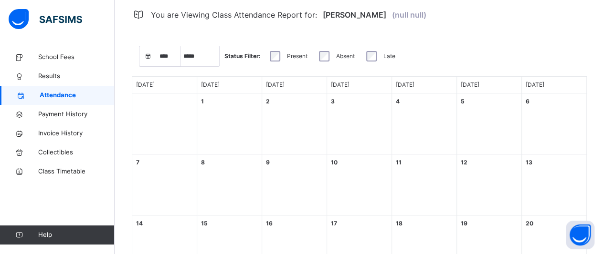
select select "****"
select select "*"
click at [57, 109] on link "Payment History" at bounding box center [57, 114] width 115 height 19
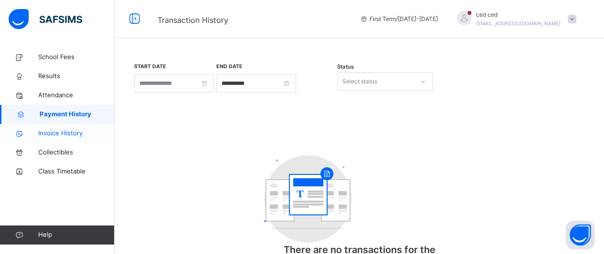
click at [77, 131] on span "Invoice History" at bounding box center [76, 134] width 76 height 10
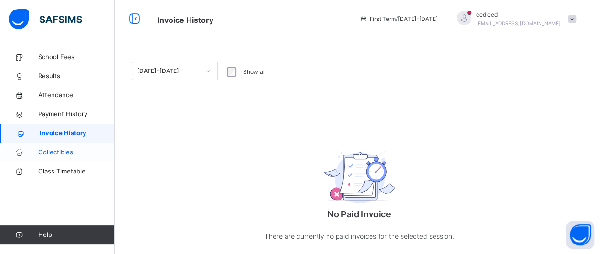
click at [70, 152] on span "Collectibles" at bounding box center [76, 153] width 76 height 10
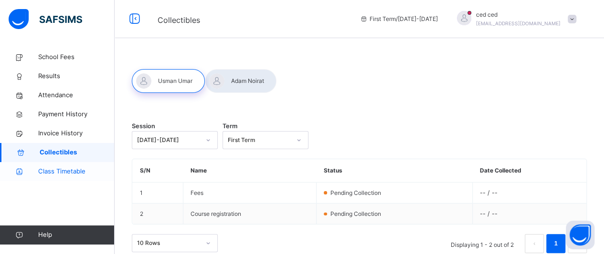
click at [72, 168] on span "Class Timetable" at bounding box center [76, 172] width 76 height 10
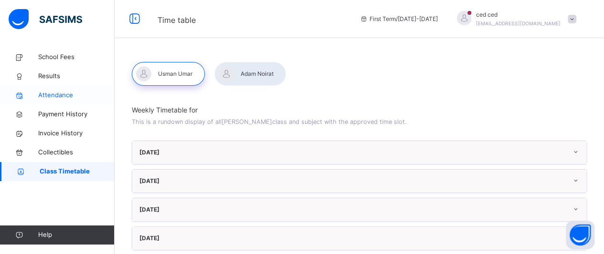
click at [66, 97] on span "Attendance" at bounding box center [76, 96] width 76 height 10
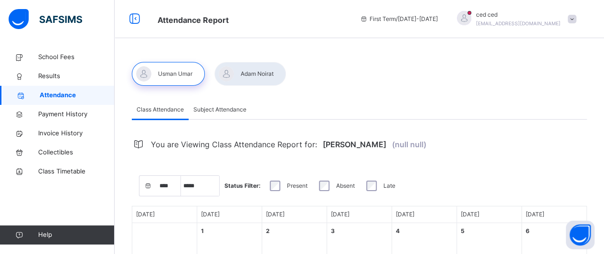
select select "****"
select select "*"
click at [55, 74] on span "Results" at bounding box center [76, 77] width 76 height 10
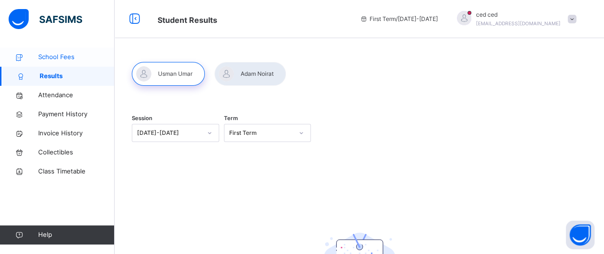
click at [67, 55] on span "School Fees" at bounding box center [76, 57] width 76 height 10
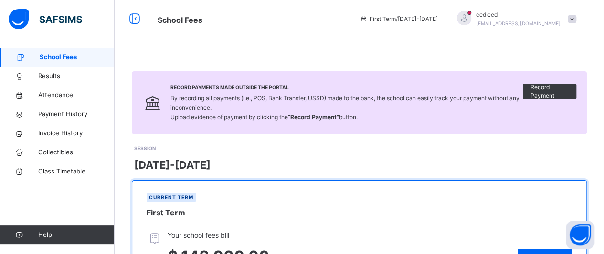
click at [560, 17] on span "ced ced" at bounding box center [518, 14] width 84 height 9
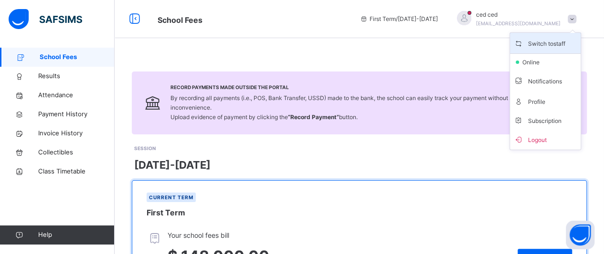
click at [562, 41] on span "Switch to staff" at bounding box center [545, 43] width 63 height 13
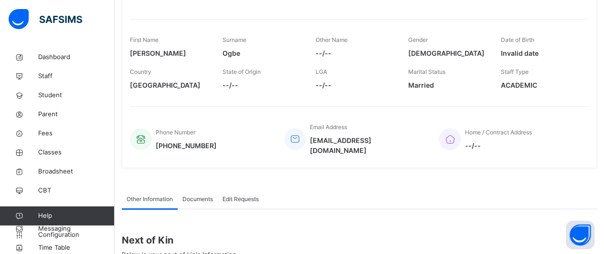
scroll to position [128, 0]
click at [43, 152] on span "Classes" at bounding box center [76, 153] width 76 height 10
